Goal: Task Accomplishment & Management: Use online tool/utility

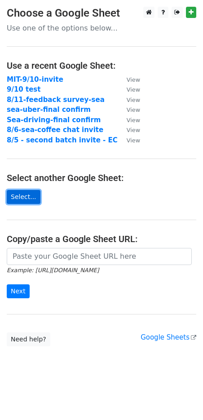
click at [36, 194] on link "Select..." at bounding box center [24, 197] width 34 height 14
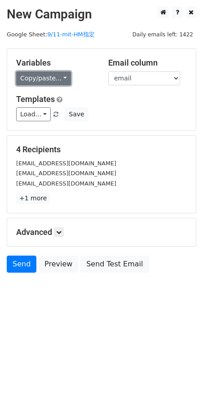
click at [50, 79] on link "Copy/paste..." at bounding box center [43, 78] width 55 height 14
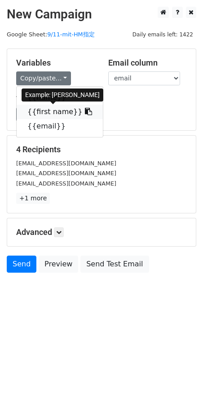
click at [85, 109] on icon at bounding box center [88, 111] width 7 height 7
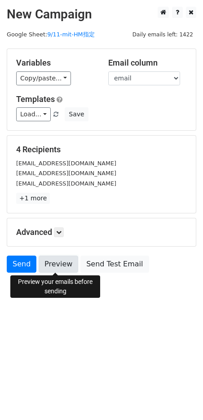
click at [62, 263] on link "Preview" at bounding box center [59, 264] width 40 height 17
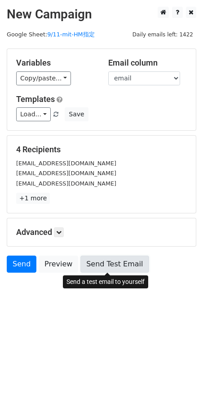
click at [99, 263] on link "Send Test Email" at bounding box center [114, 264] width 68 height 17
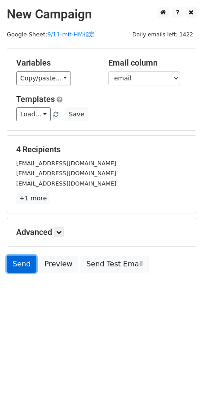
click at [25, 267] on link "Send" at bounding box center [22, 264] width 30 height 17
